Goal: Transaction & Acquisition: Subscribe to service/newsletter

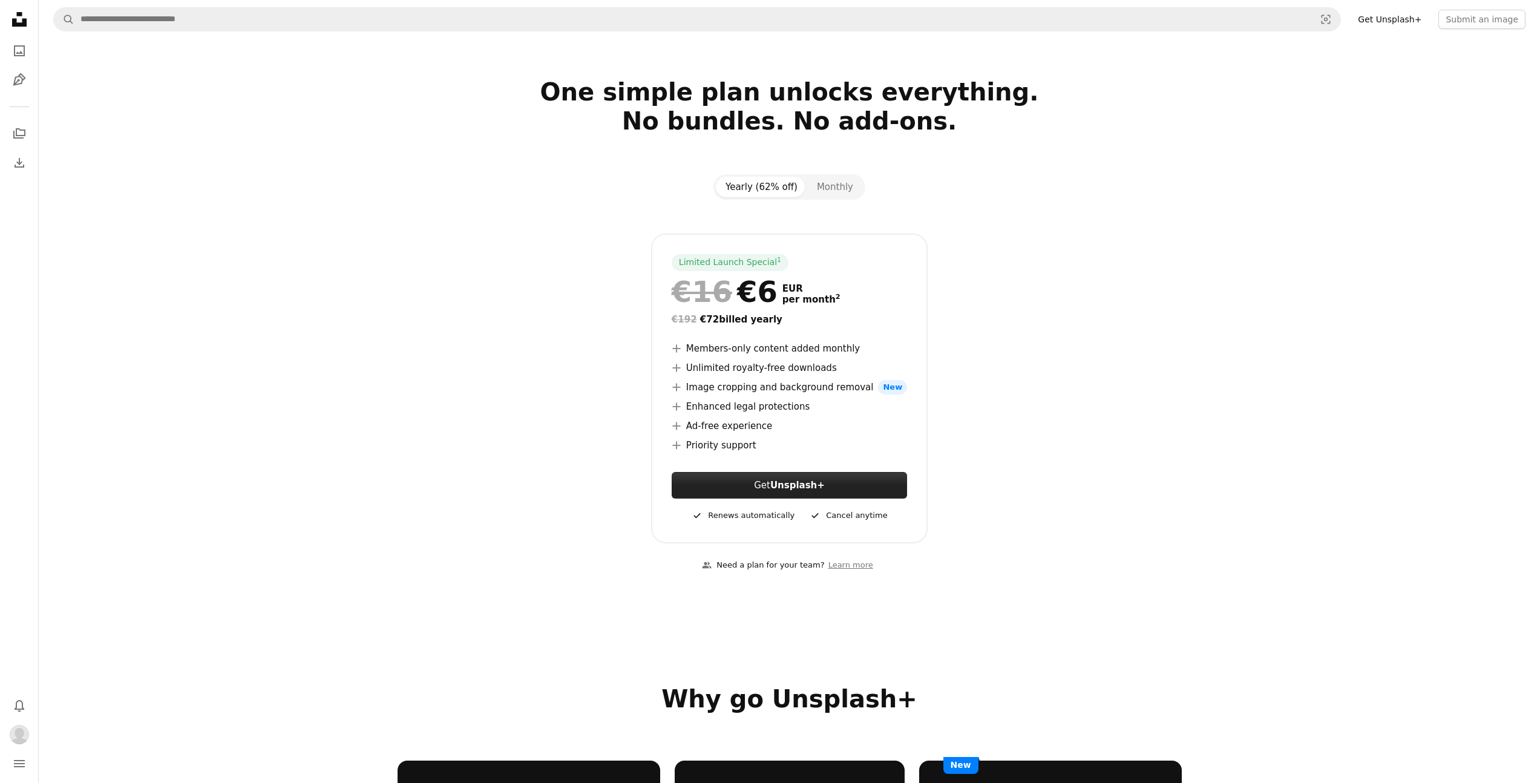
click at [758, 485] on link "Get Unsplash+" at bounding box center [789, 485] width 235 height 27
click at [784, 490] on strong "Unsplash+" at bounding box center [797, 485] width 54 height 11
